Goal: Task Accomplishment & Management: Manage account settings

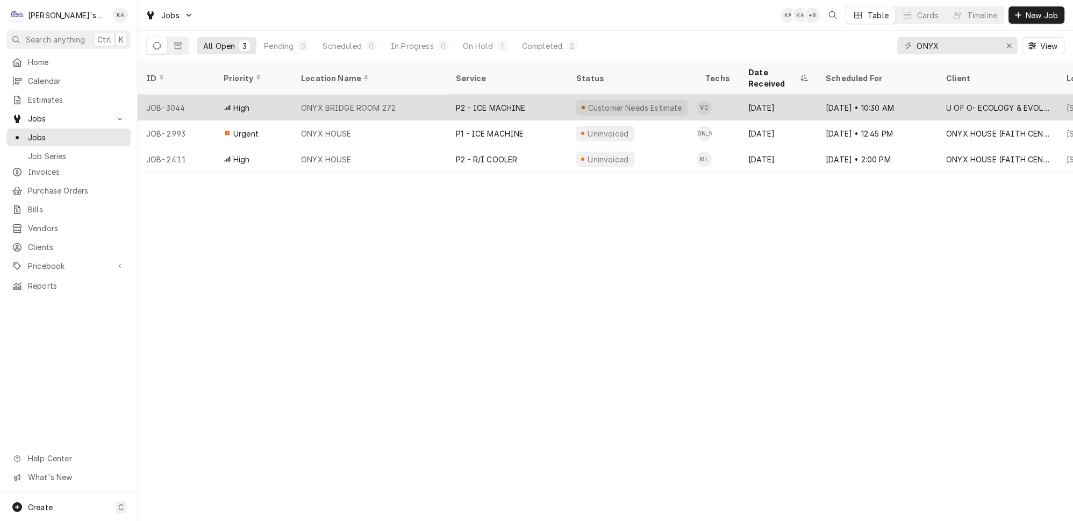
type input "ONYX"
click at [475, 102] on div "P2 - ICE MACHINE" at bounding box center [491, 107] width 70 height 11
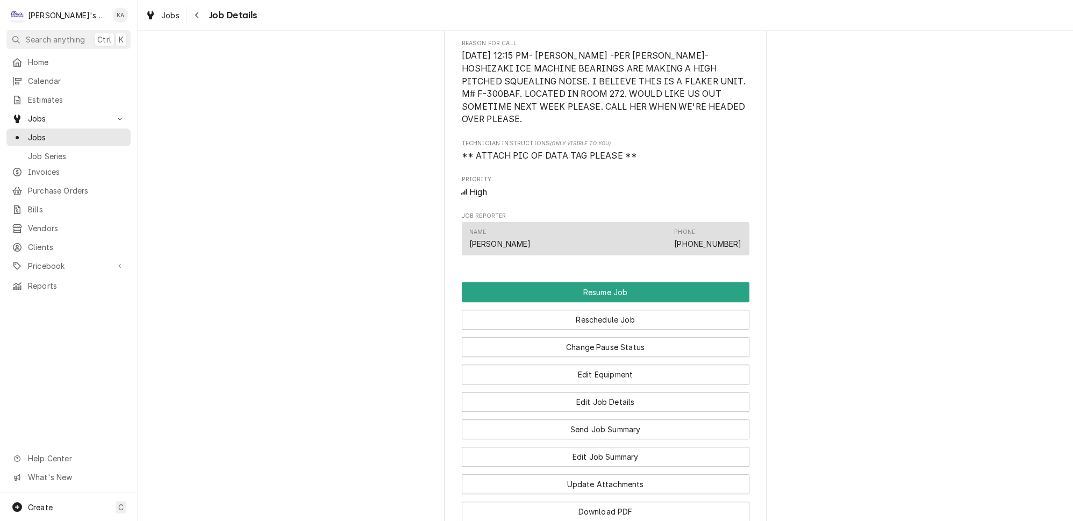
scroll to position [732, 0]
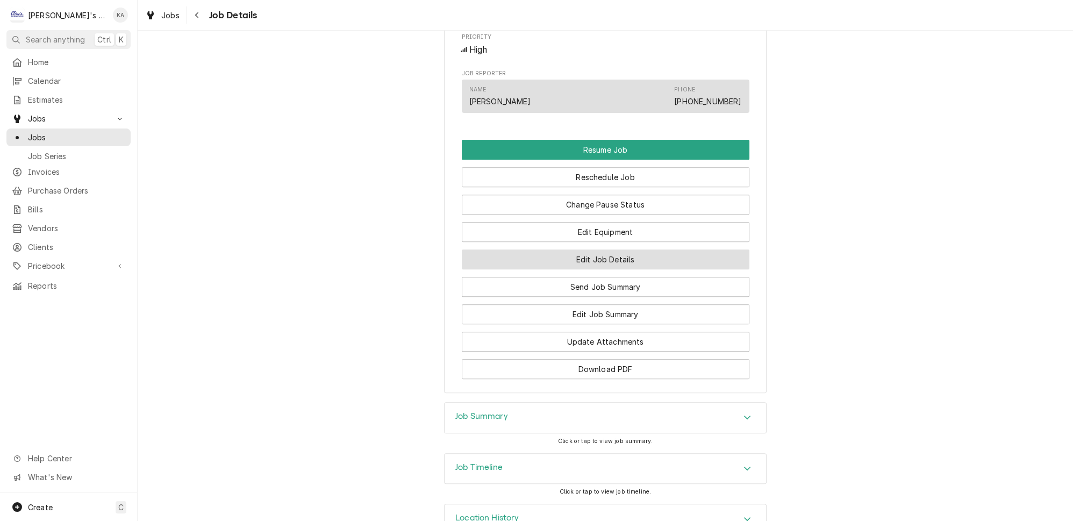
click at [612, 257] on button "Edit Job Details" at bounding box center [606, 259] width 288 height 20
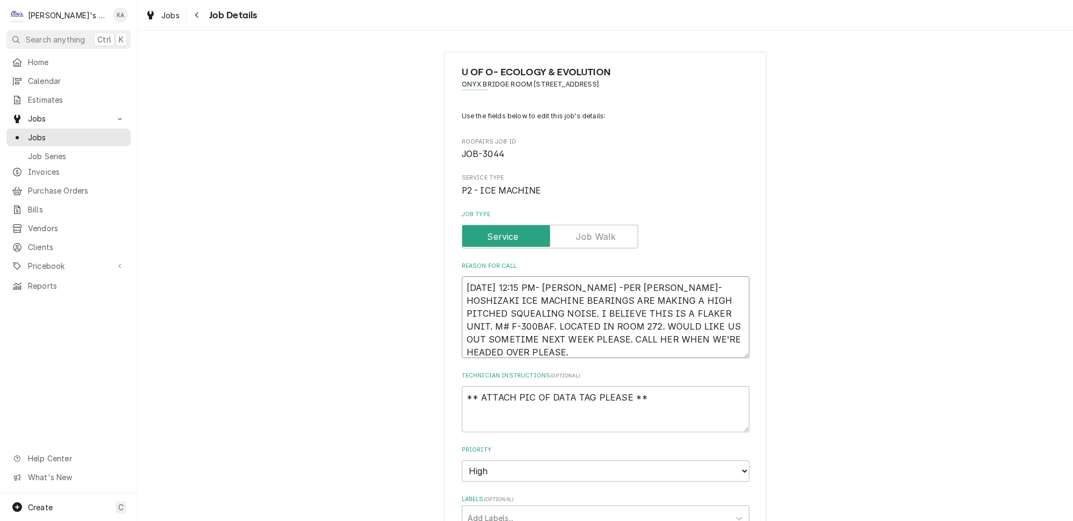
click at [583, 281] on textarea "9/26/2025 12:15 PM- KASSIE -PER LEAH- HOSHIZAKI ICE MACHINE BEARINGS ARE MAKING…" at bounding box center [606, 317] width 288 height 82
type textarea "x"
type textarea "9/26/2025 12:15 PM- KASSIE-PER LEAH- HOSHIZAKI ICE MACHINE BEARINGS ARE MAKING …"
type textarea "x"
type textarea "9/26/2025 12:15 PM- KASSIE- PER LEAH- HOSHIZAKI ICE MACHINE BEARINGS ARE MAKING…"
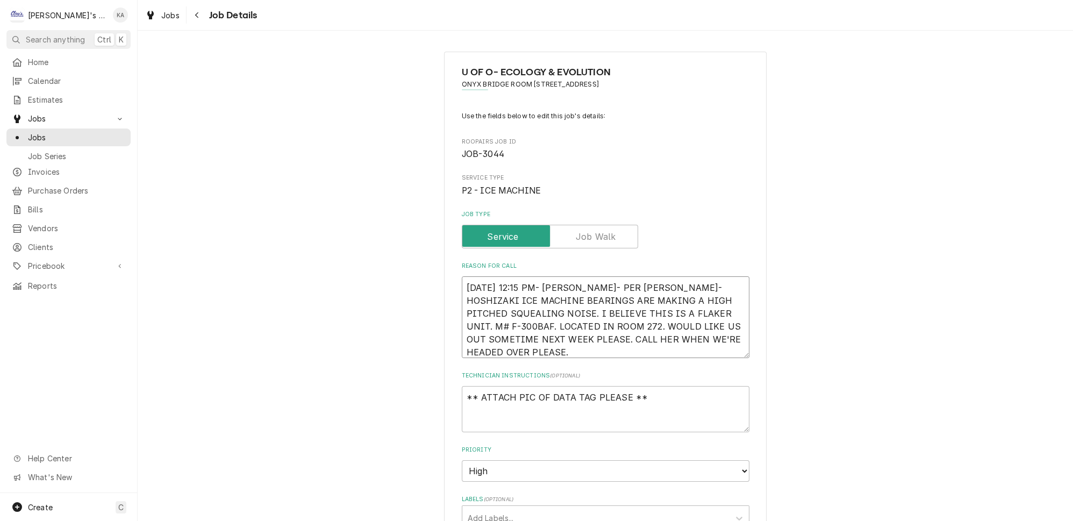
type textarea "x"
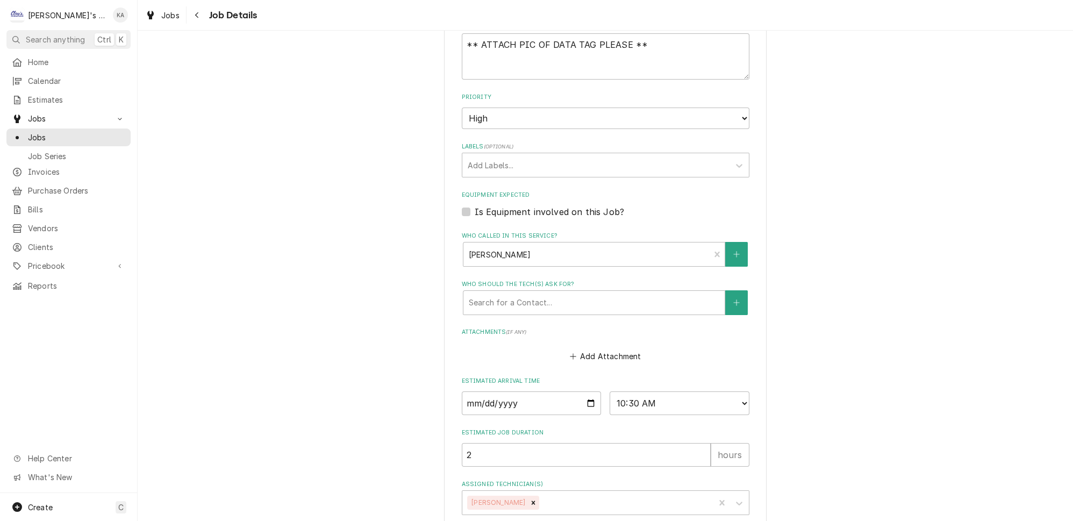
scroll to position [400, 0]
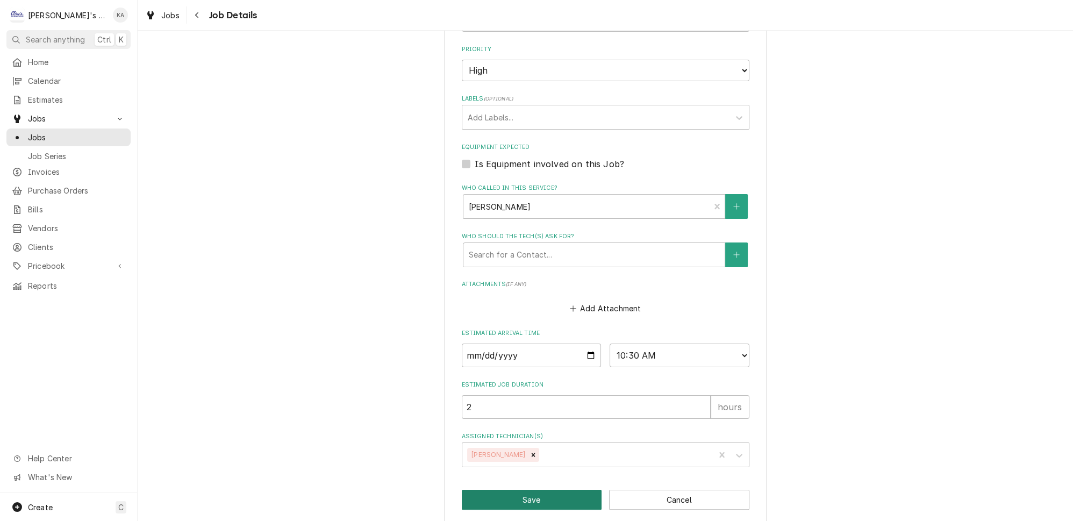
type textarea "9/26/2025 12:15 PM- KASSIE- PER LEAH- HOSHIZAKI ICE MACHINE BEARINGS ARE MAKING…"
click at [540, 491] on button "Save" at bounding box center [532, 500] width 140 height 20
type textarea "x"
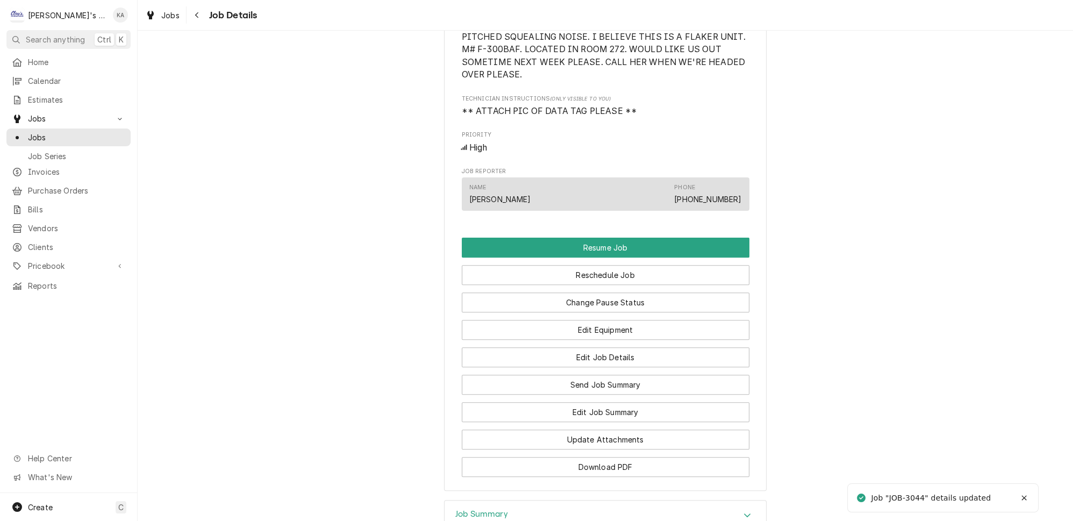
scroll to position [732, 0]
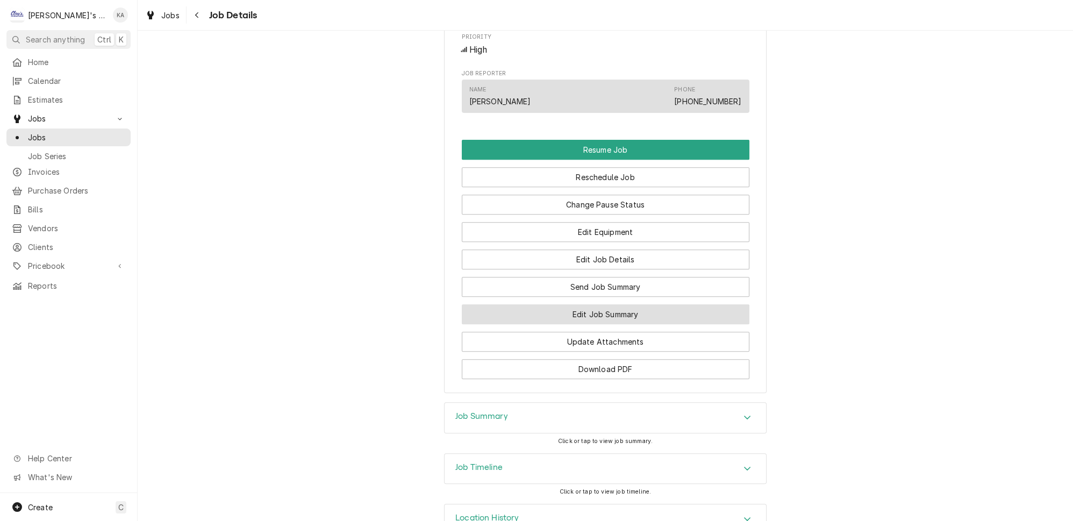
click at [641, 307] on button "Edit Job Summary" at bounding box center [606, 314] width 288 height 20
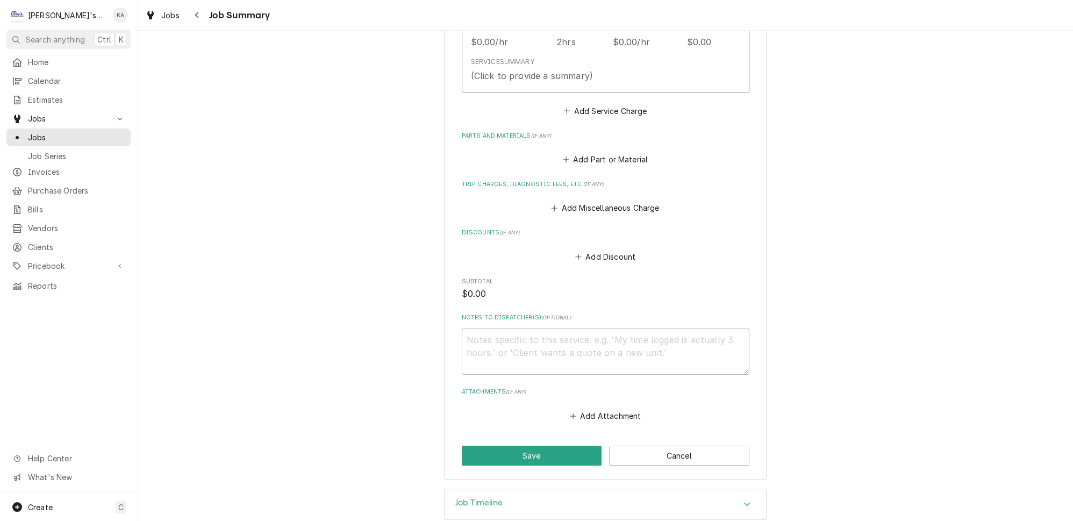
scroll to position [375, 0]
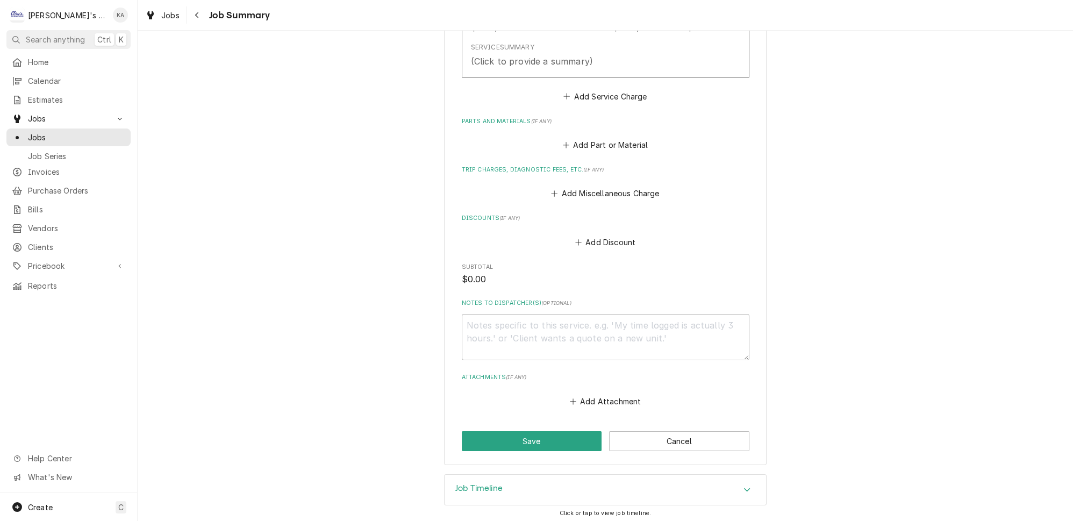
click at [743, 485] on icon "Accordion Header" at bounding box center [747, 489] width 8 height 9
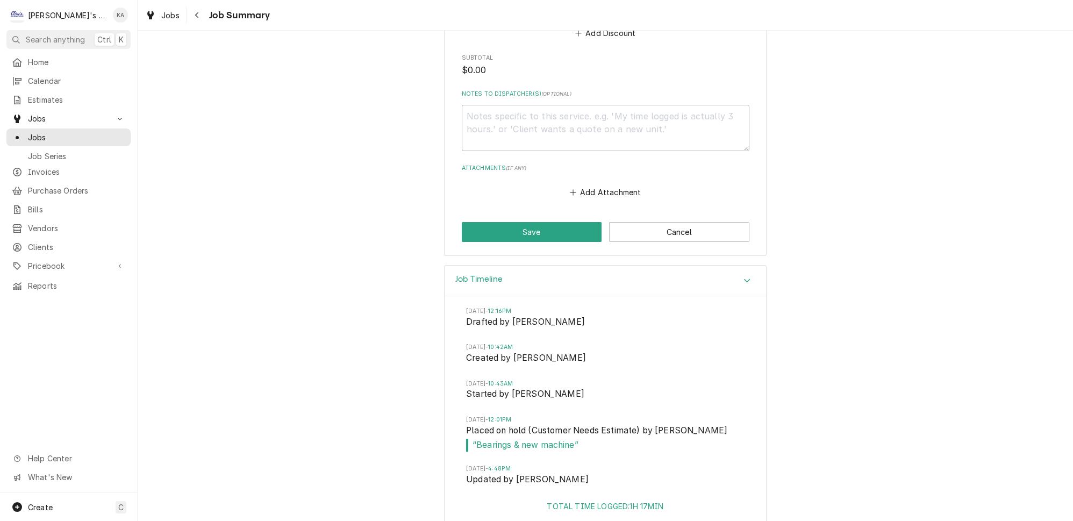
scroll to position [592, 0]
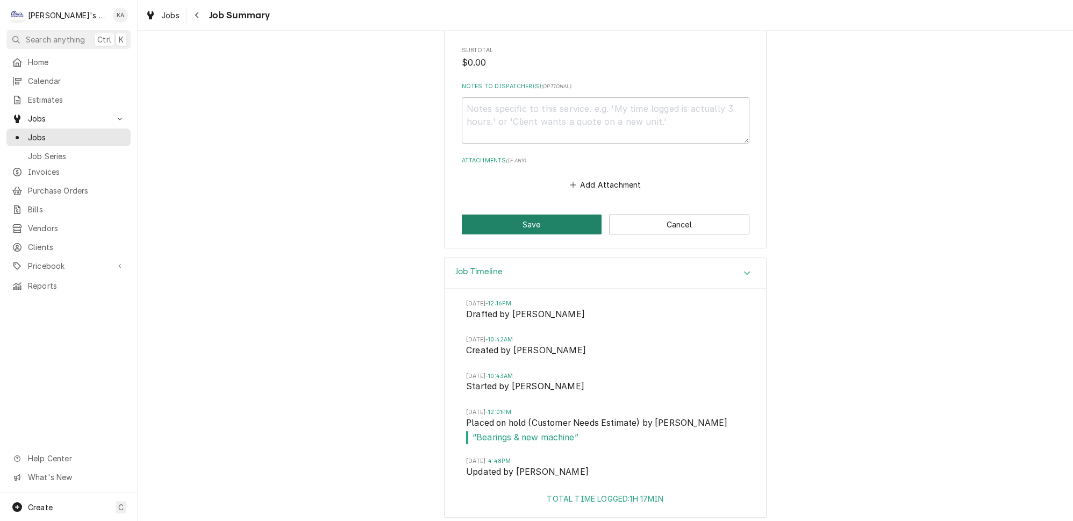
click at [541, 222] on button "Save" at bounding box center [532, 224] width 140 height 20
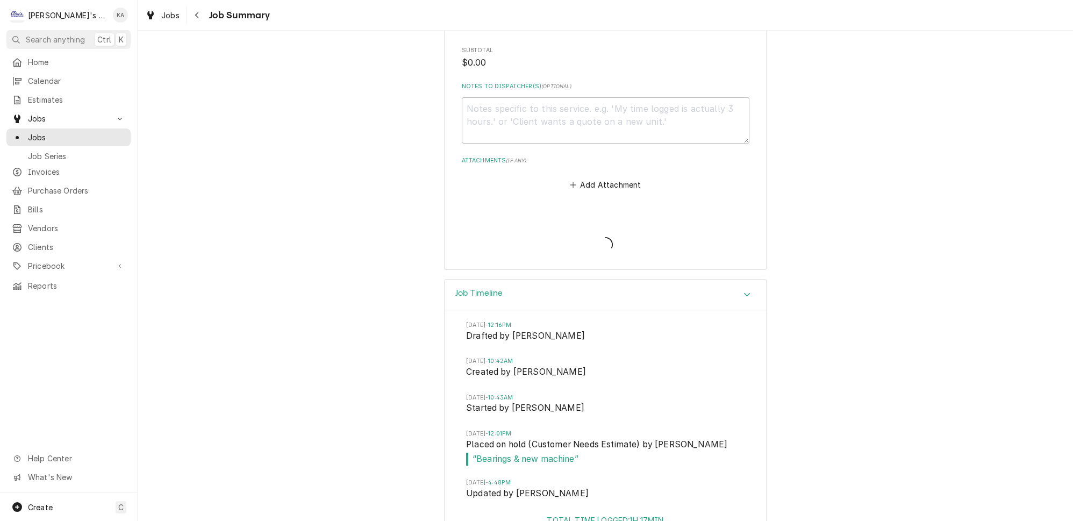
type textarea "x"
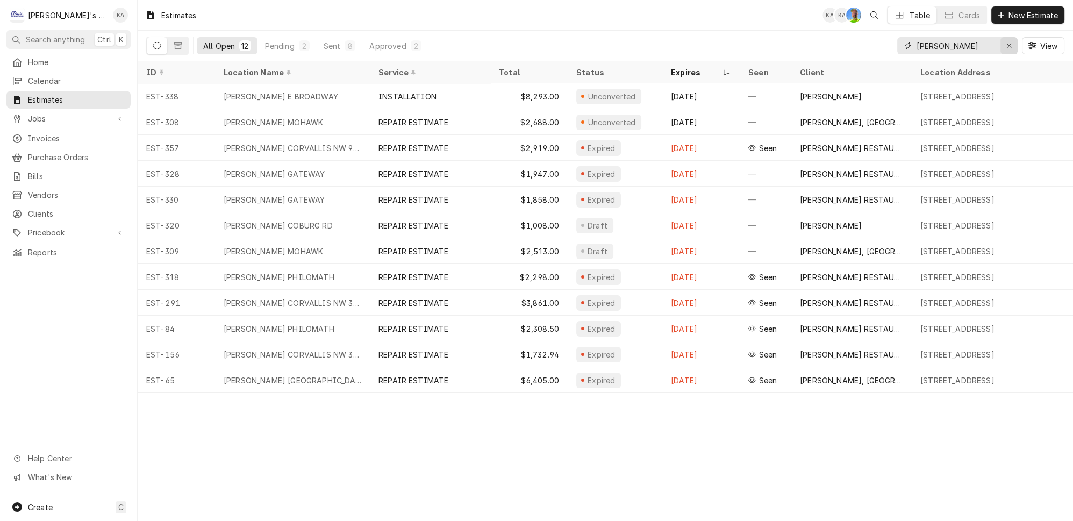
click at [1011, 42] on icon "Erase input" at bounding box center [1009, 46] width 6 height 8
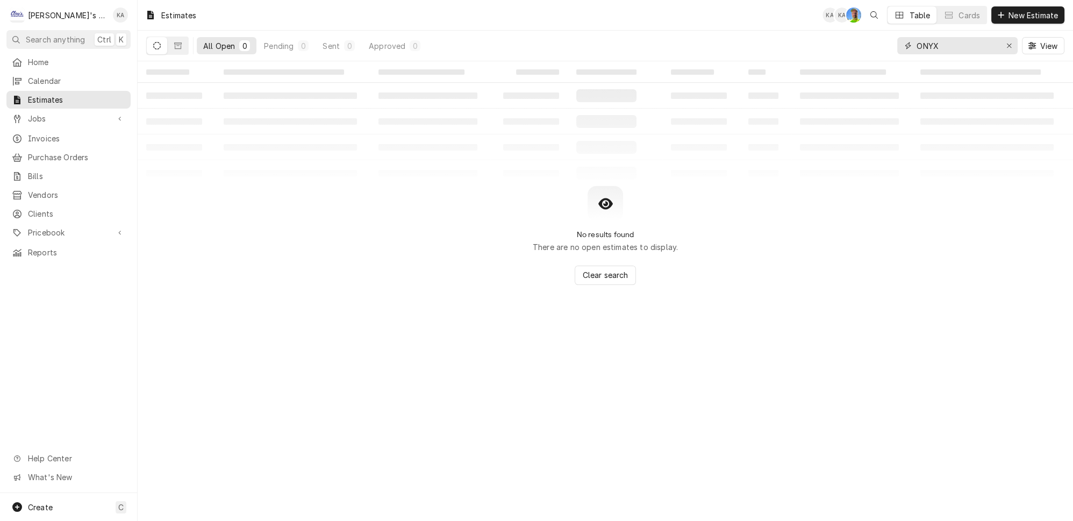
type input "ONYX"
click at [1011, 44] on icon "Erase input" at bounding box center [1009, 46] width 4 height 4
